Goal: Information Seeking & Learning: Learn about a topic

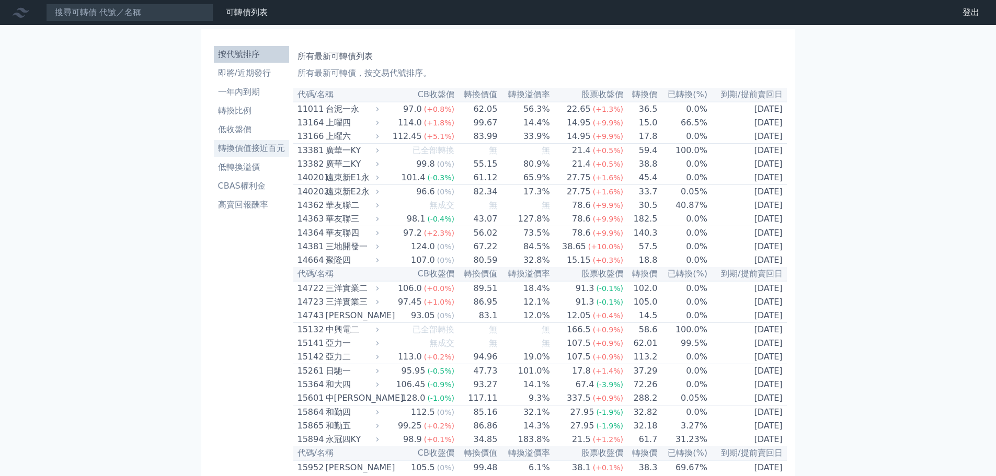
click at [254, 145] on li "轉換價值接近百元" at bounding box center [251, 148] width 75 height 13
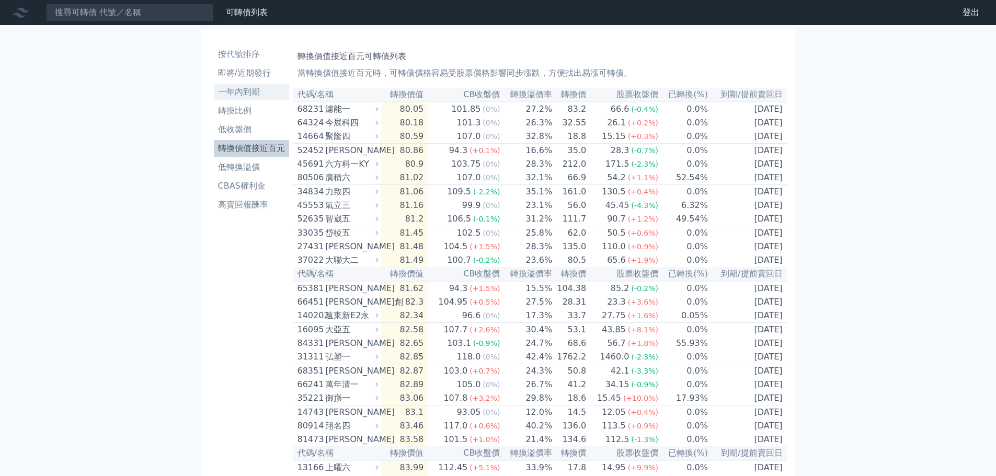
click at [246, 91] on li "一年內到期" at bounding box center [251, 92] width 75 height 13
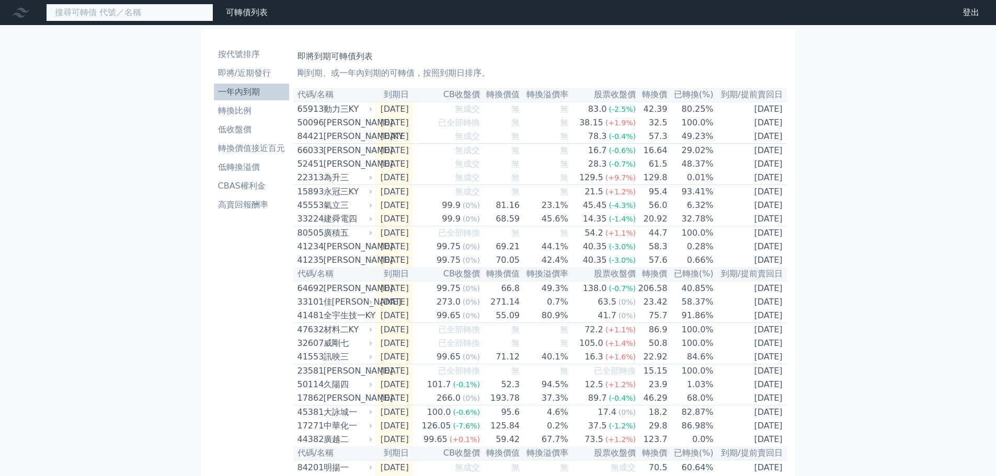
click at [104, 13] on input at bounding box center [129, 13] width 167 height 18
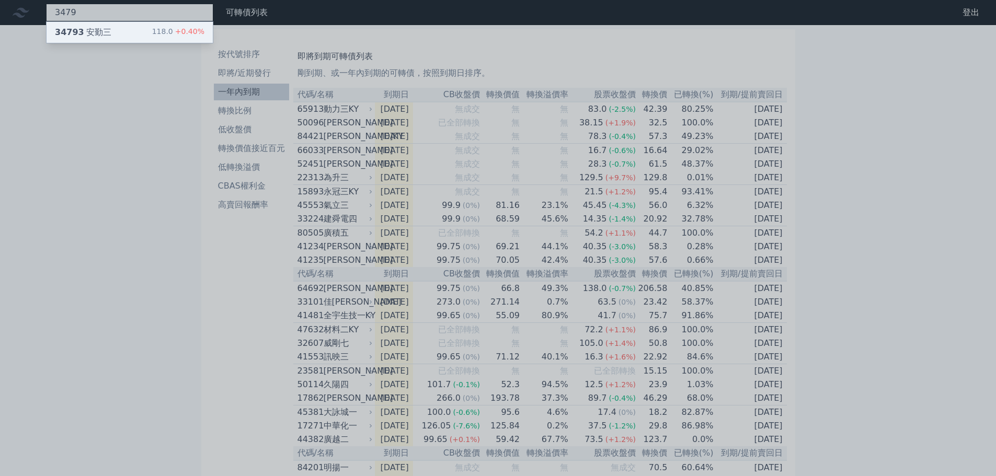
type input "3479"
click at [107, 31] on div "34793 安勤三" at bounding box center [83, 32] width 56 height 13
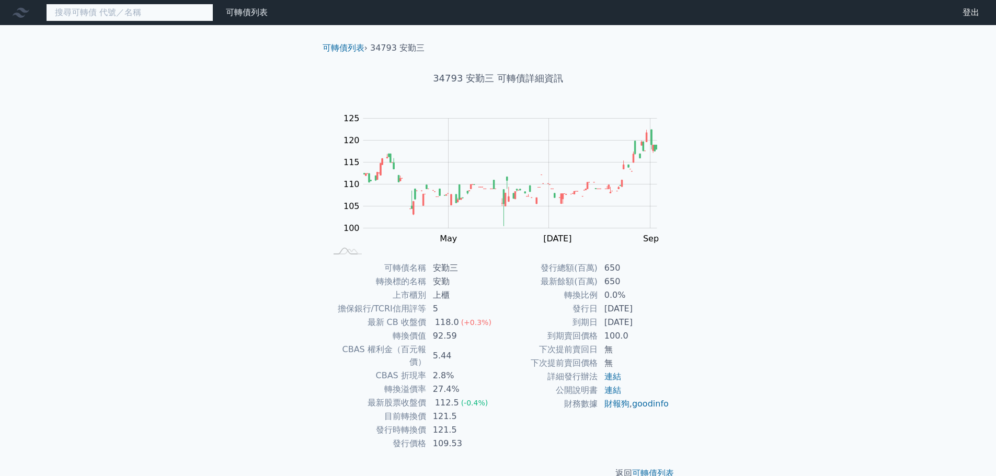
click at [88, 12] on input at bounding box center [129, 13] width 167 height 18
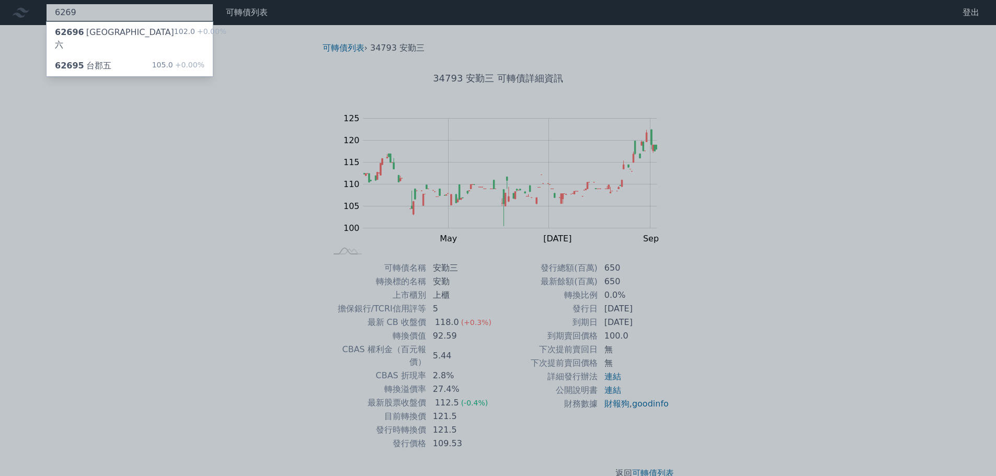
type input "6269"
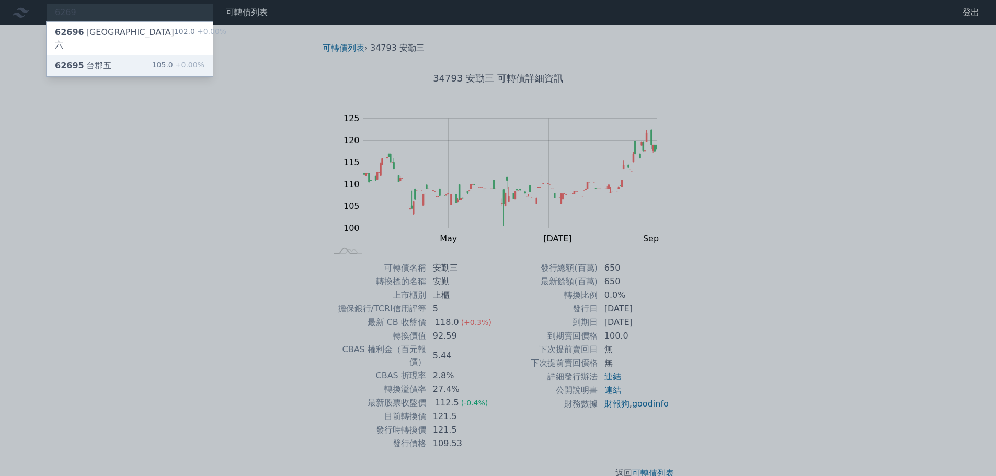
click at [115, 55] on div "62695 台郡五 105.0 +0.00%" at bounding box center [130, 65] width 166 height 21
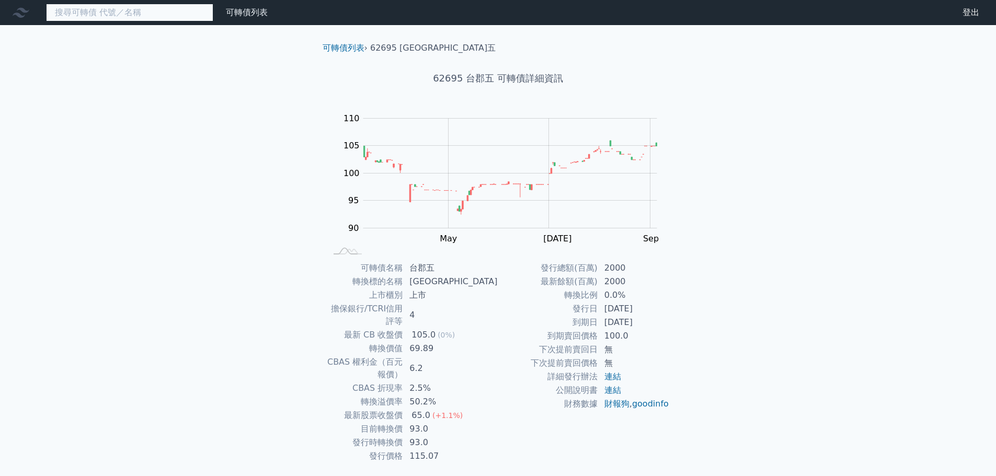
click at [113, 9] on input at bounding box center [129, 13] width 167 height 18
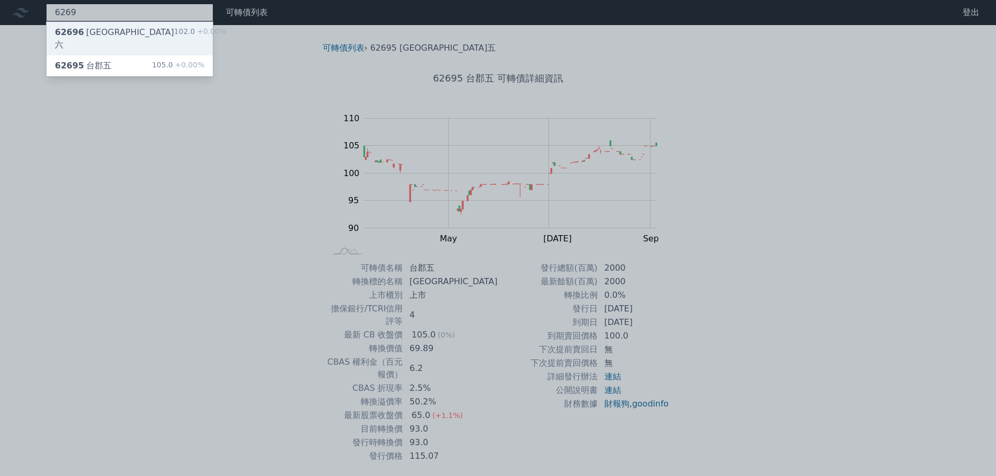
type input "6269"
click at [109, 36] on div "62696 台郡六 102.0 +0.00%" at bounding box center [130, 38] width 166 height 33
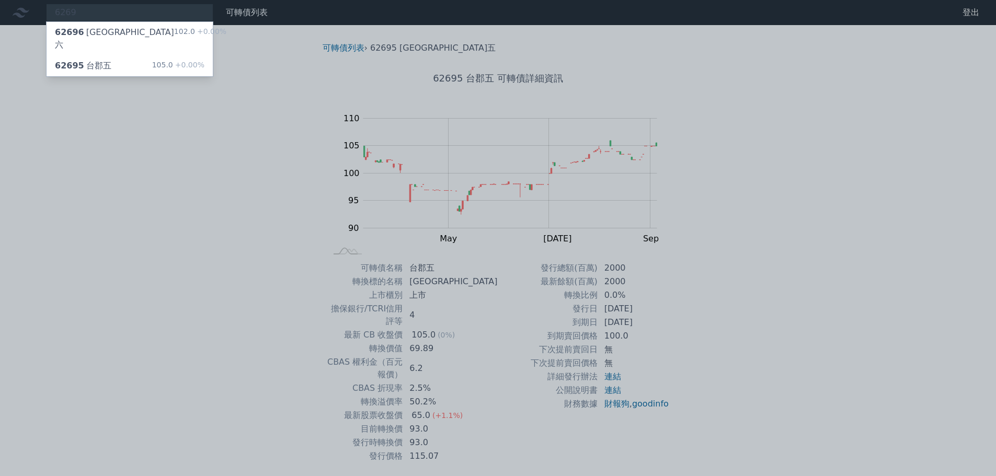
click at [200, 299] on div at bounding box center [498, 238] width 996 height 476
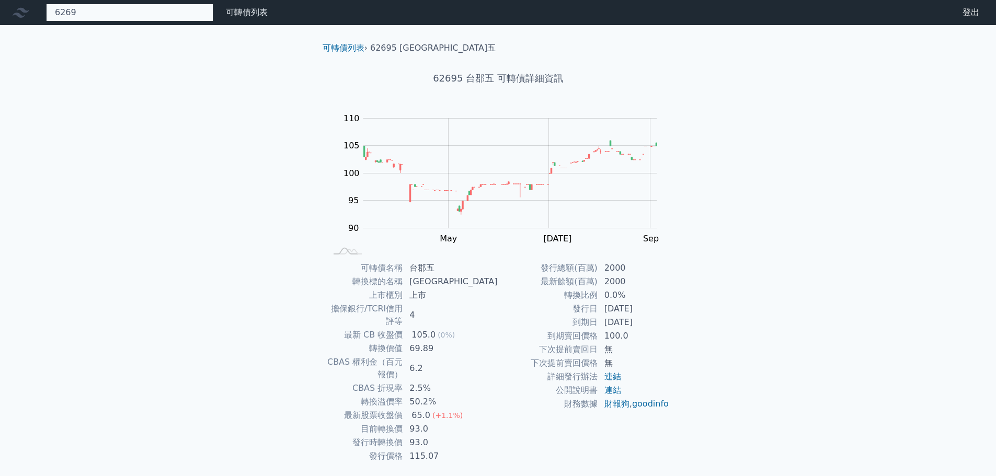
click at [90, 17] on div "6269 62696 台郡六 102.0 +0.00% 62695 台郡五 105.0 +0.00%" at bounding box center [129, 13] width 167 height 18
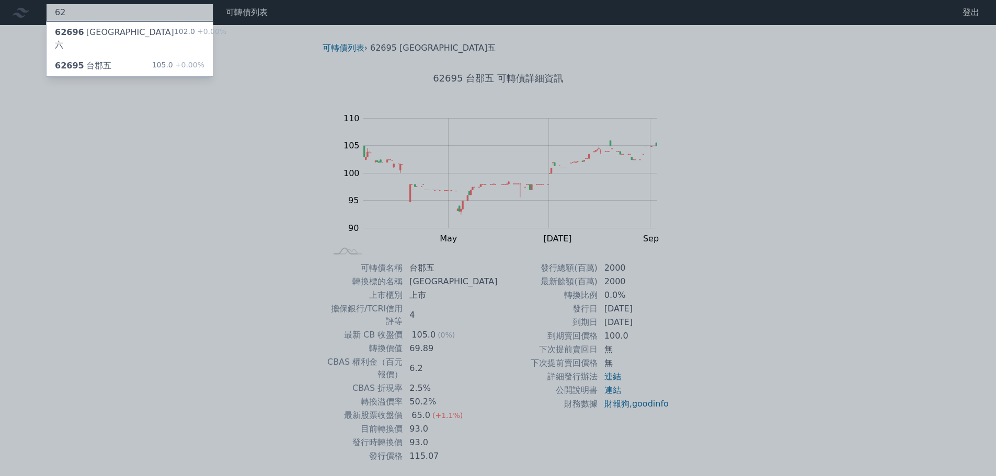
type input "6"
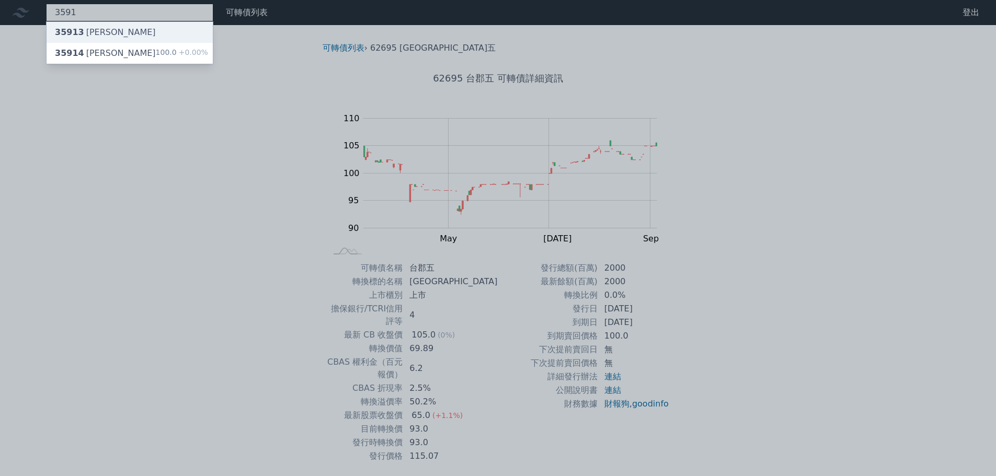
type input "3591"
click at [134, 36] on div "35913 [PERSON_NAME]" at bounding box center [130, 32] width 166 height 21
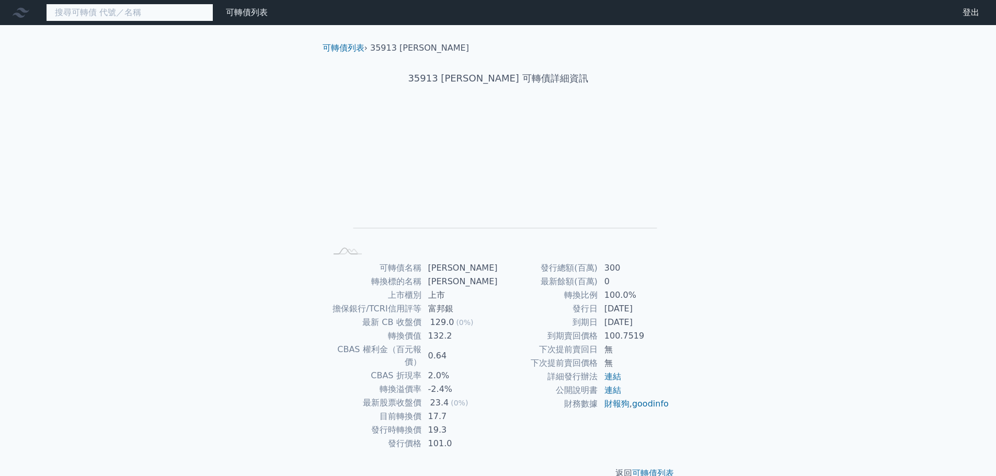
click at [133, 18] on input at bounding box center [129, 13] width 167 height 18
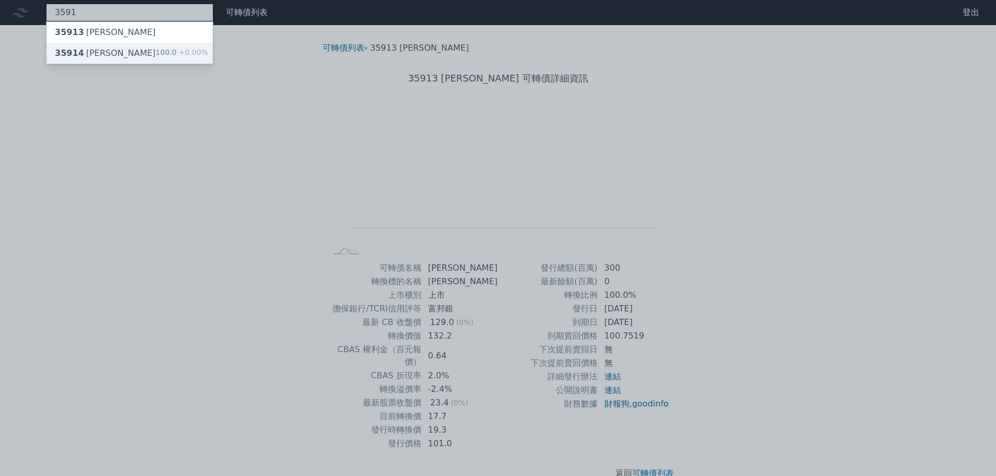
type input "3591"
click at [133, 52] on div "35914 [PERSON_NAME]四 100.0 +0.00%" at bounding box center [130, 53] width 166 height 21
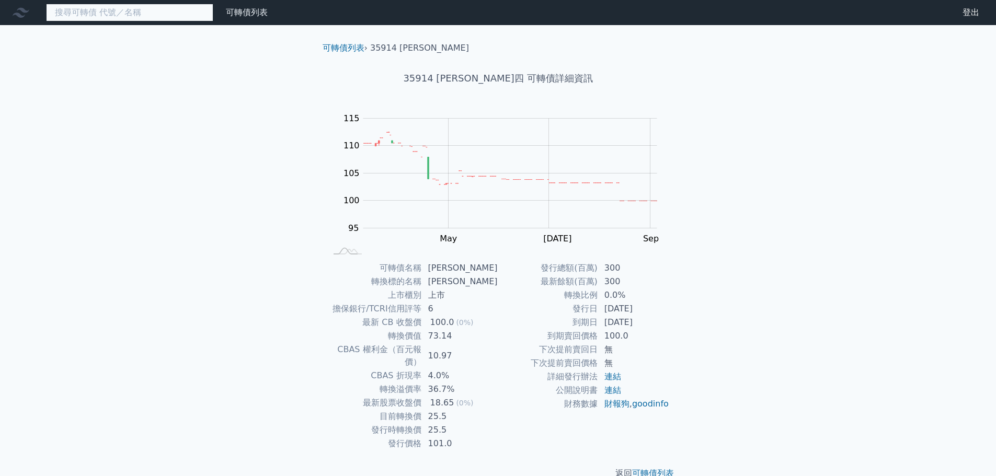
click at [106, 16] on input at bounding box center [129, 13] width 167 height 18
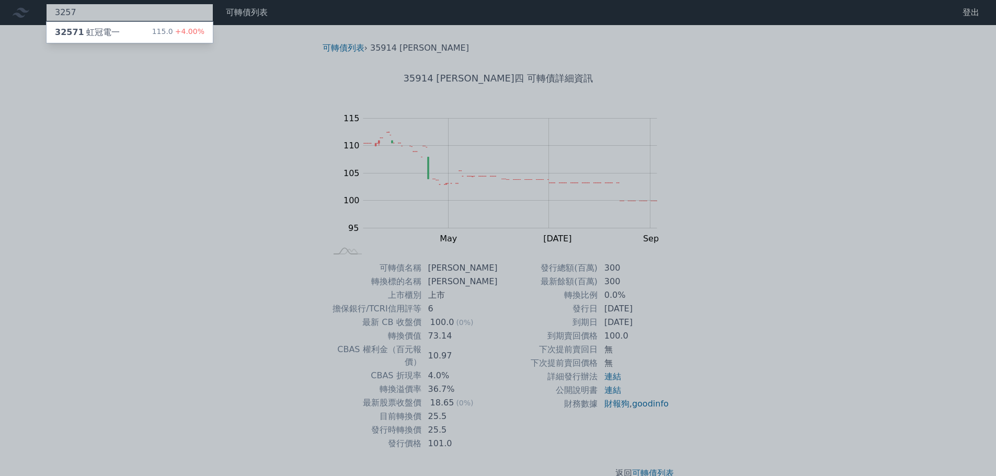
type input "3257"
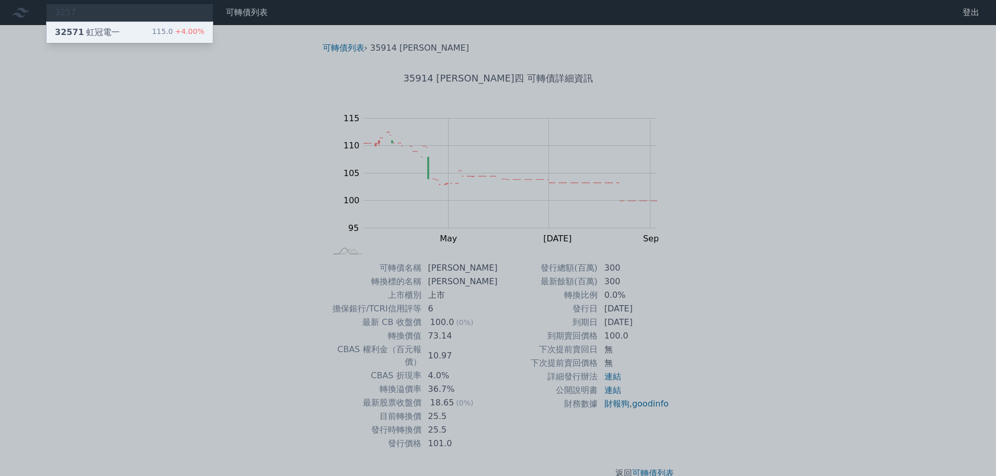
click at [114, 27] on div "32571 虹冠電一" at bounding box center [87, 32] width 65 height 13
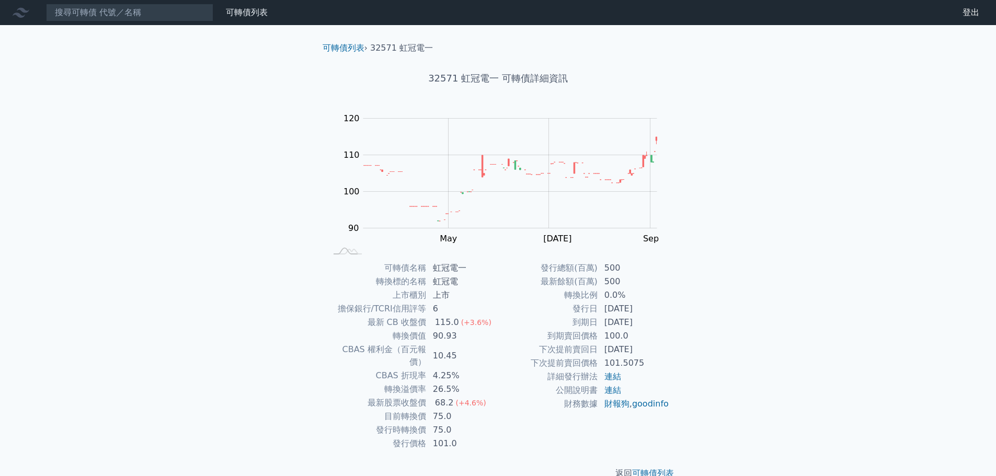
scroll to position [8, 0]
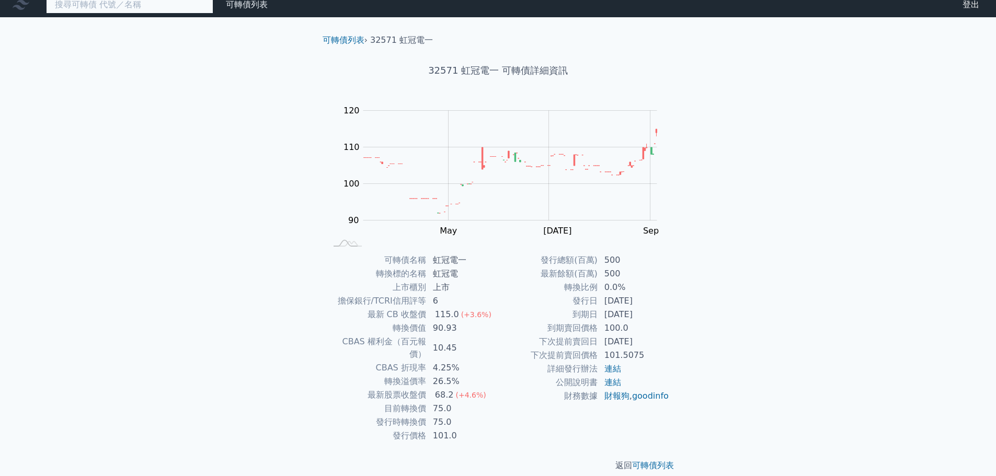
click at [72, 11] on input at bounding box center [129, 5] width 167 height 18
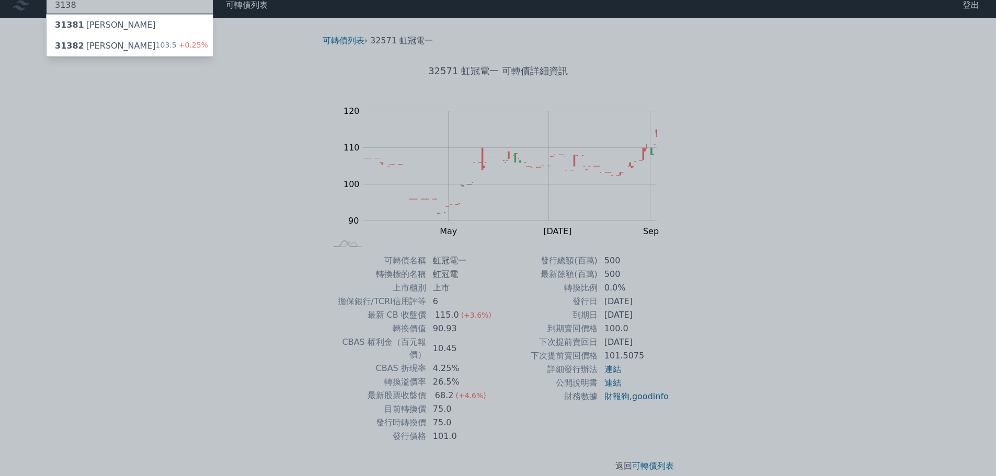
type input "3138"
click at [136, 21] on div "31381 [PERSON_NAME]" at bounding box center [130, 25] width 166 height 21
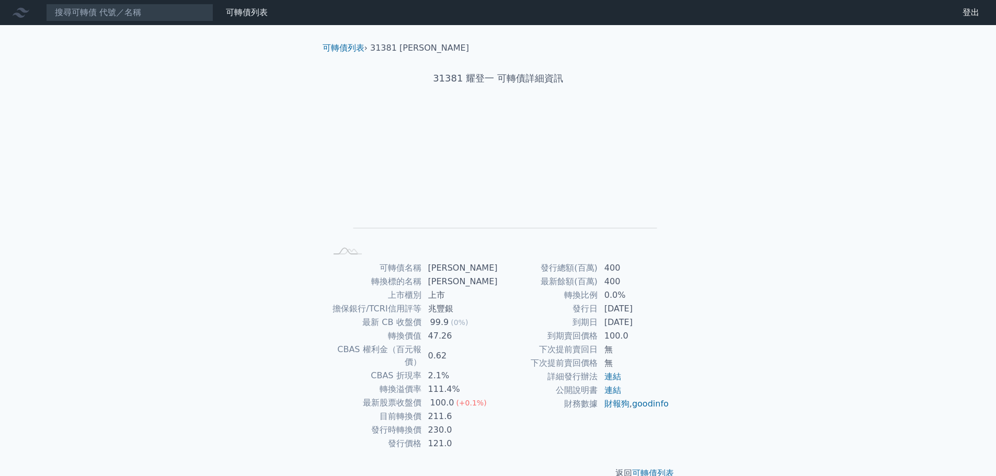
click at [133, 22] on nav "可轉債列表 財務數據 可轉債列表 財務數據 登出 登出" at bounding box center [498, 12] width 996 height 25
click at [126, 13] on input at bounding box center [129, 13] width 167 height 18
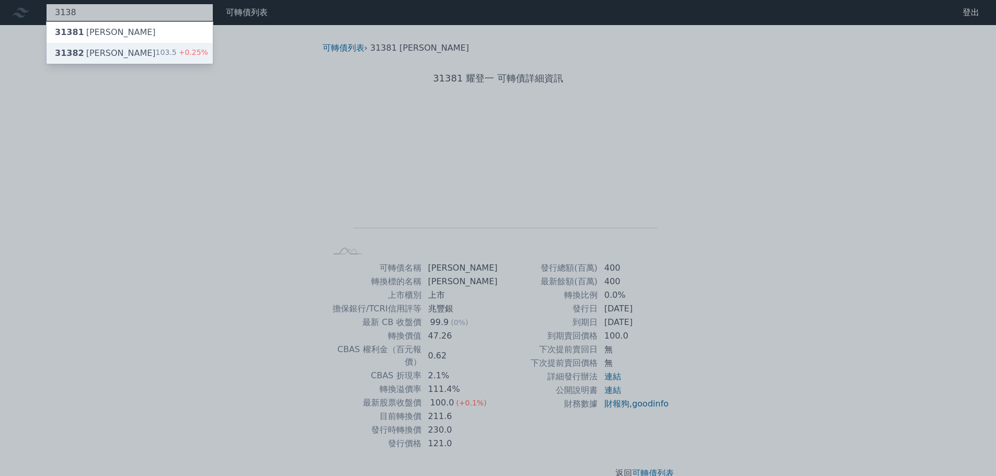
type input "3138"
click at [136, 54] on div "31382 耀登二 103.5 +0.25%" at bounding box center [130, 53] width 166 height 21
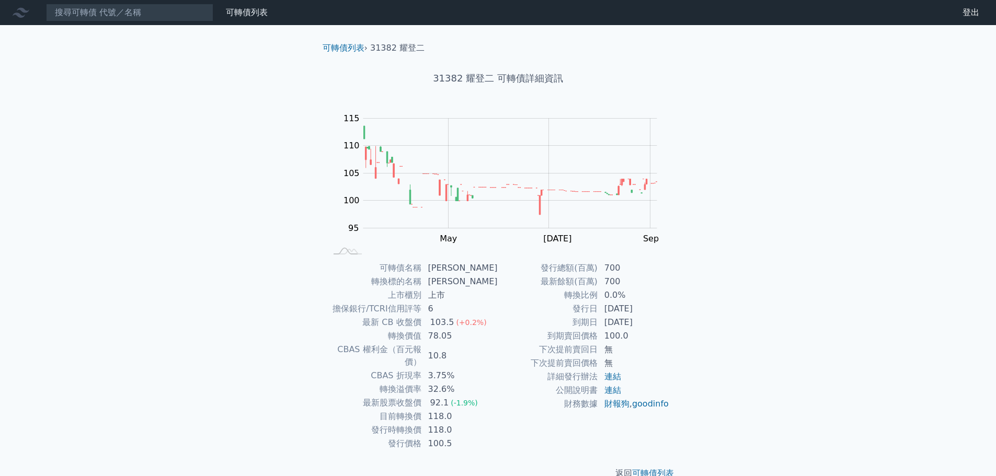
click at [0, 0] on link "財務數據" at bounding box center [0, 0] width 0 height 0
click at [152, 8] on input at bounding box center [129, 13] width 167 height 18
click at [22, 11] on icon at bounding box center [21, 13] width 17 height 10
click at [132, 17] on input at bounding box center [129, 13] width 167 height 18
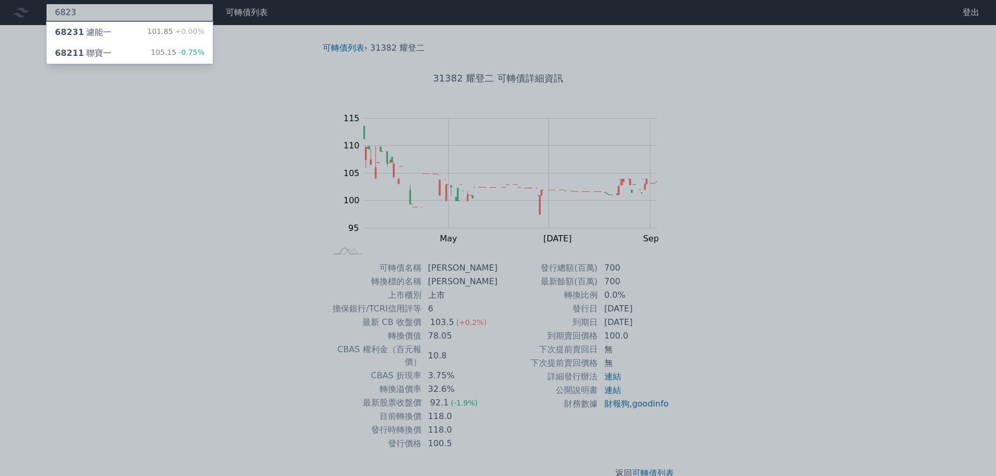
type input "6823"
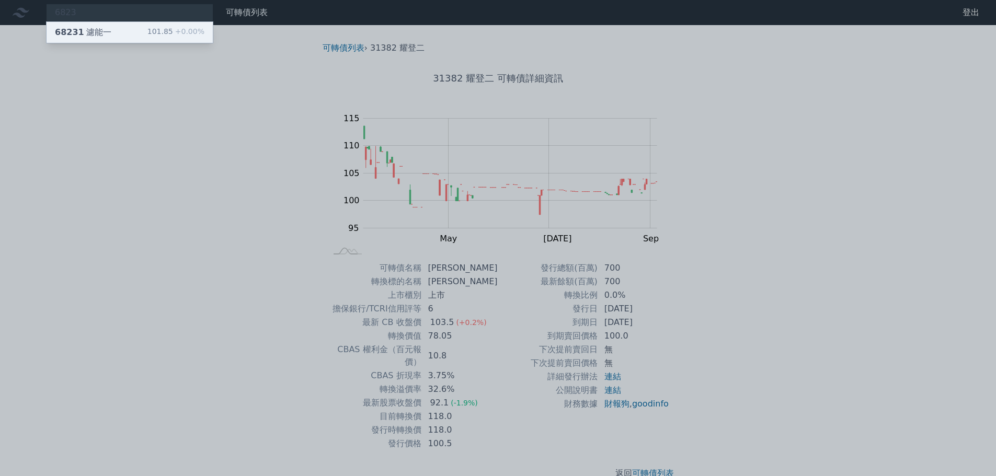
click at [106, 26] on div "68231 濾能一" at bounding box center [83, 32] width 56 height 13
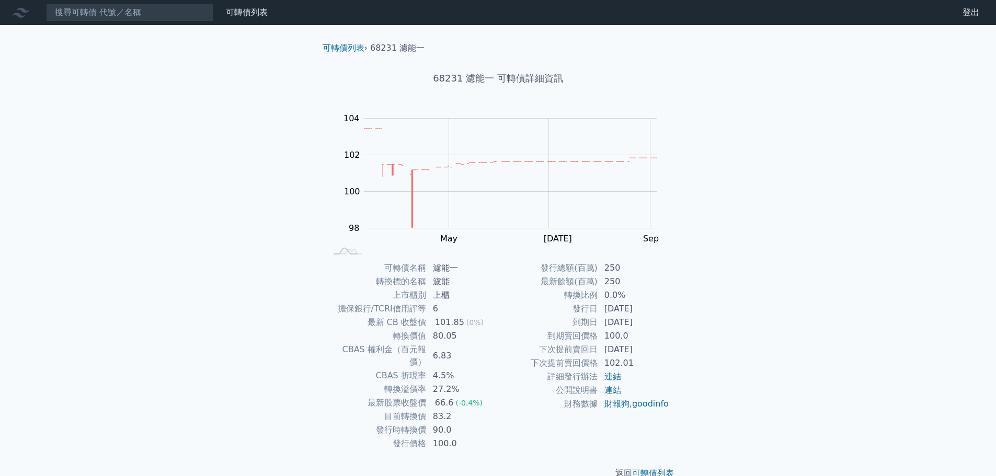
drag, startPoint x: 227, startPoint y: 13, endPoint x: 97, endPoint y: 408, distance: 415.8
click at [97, 408] on div "可轉債列表 財務數據 可轉債列表 財務數據 登出 登出 可轉債列表 › 68231 濾能一 68231 濾能一 可轉債詳細資訊 Zoom Out 104 96…" at bounding box center [498, 248] width 996 height 496
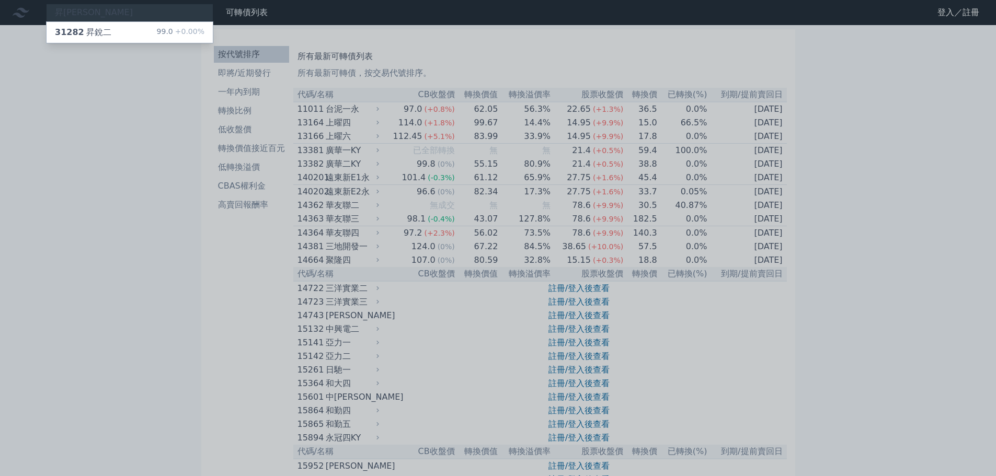
type input "昇[PERSON_NAME]"
drag, startPoint x: 0, startPoint y: 0, endPoint x: 148, endPoint y: 25, distance: 150.5
click at [148, 25] on div "31282 昇銳二 99.0 +0.00%" at bounding box center [130, 32] width 166 height 21
